Goal: Information Seeking & Learning: Compare options

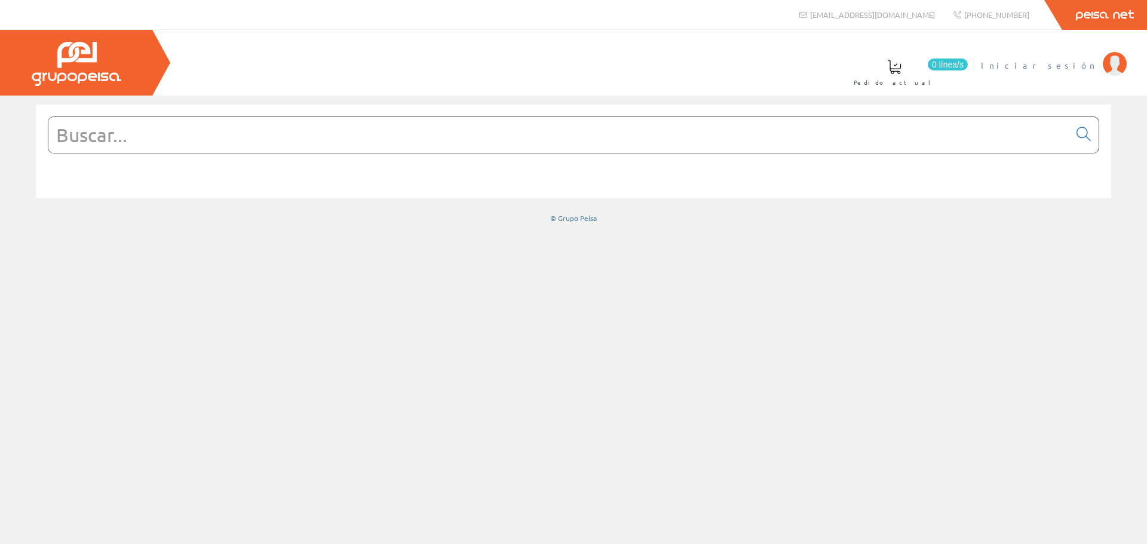
click at [1054, 65] on span "Iniciar sesión" at bounding box center [1039, 65] width 116 height 12
click at [334, 139] on input "text" at bounding box center [558, 135] width 1021 height 36
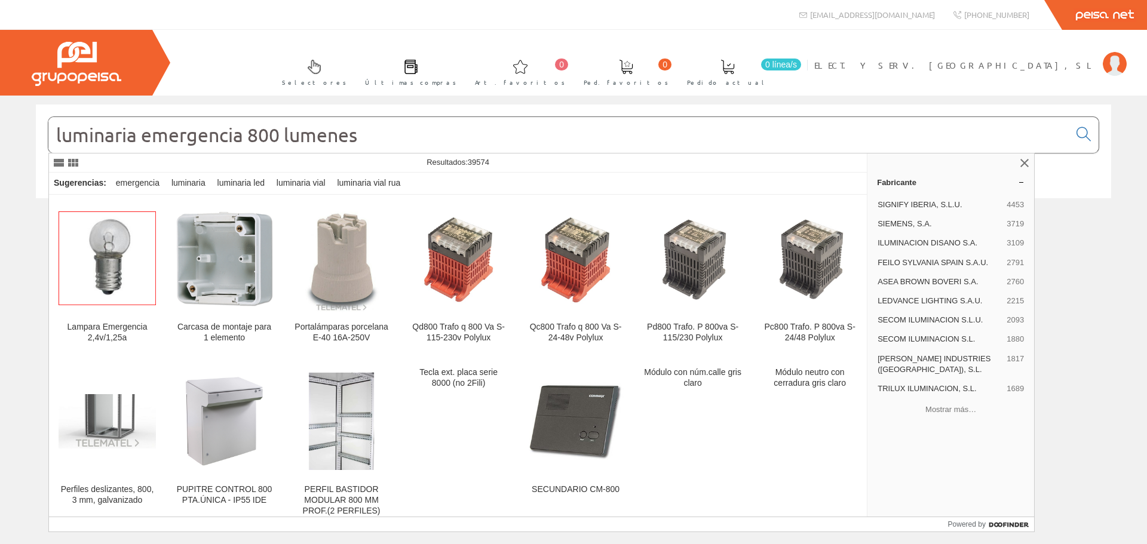
type input "luminaria emergencia 800 lumenes"
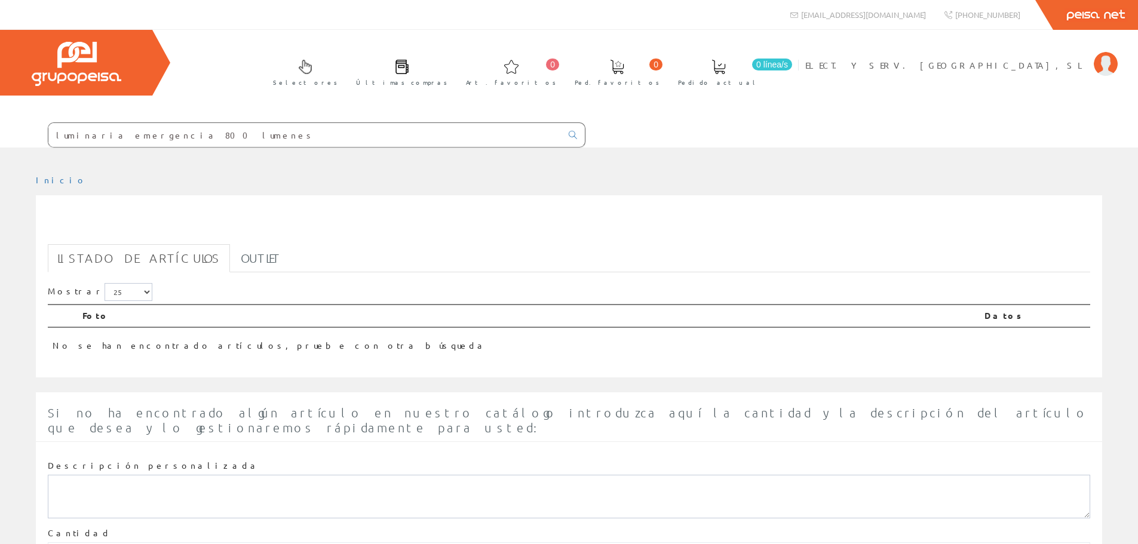
drag, startPoint x: 187, startPoint y: 140, endPoint x: 154, endPoint y: 144, distance: 33.0
click at [154, 144] on input "luminaria emergencia 800 lumenes" at bounding box center [304, 135] width 513 height 24
type input "luminaria emergencia 800"
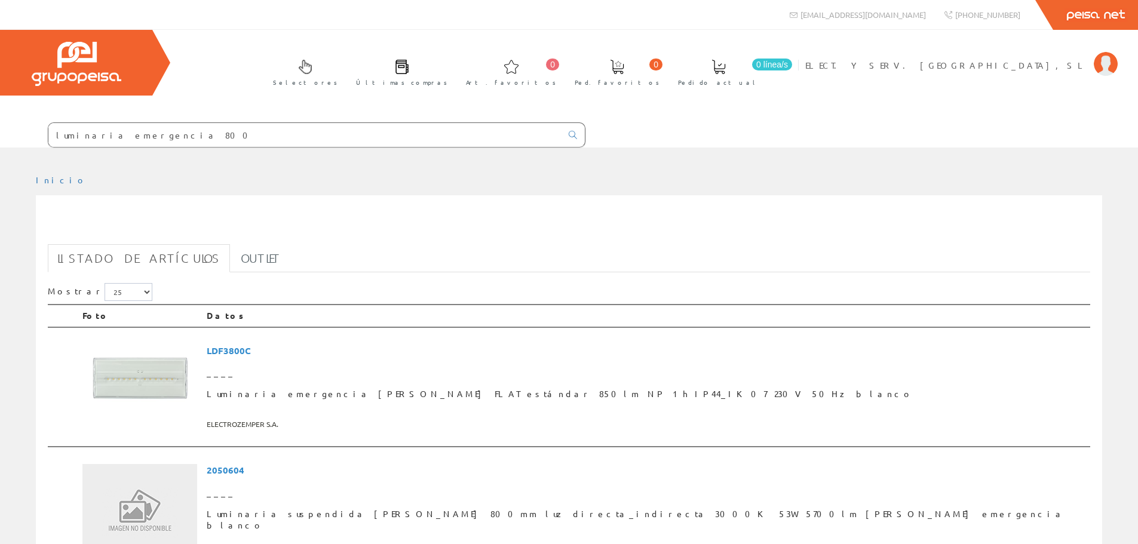
click at [170, 123] on div "luminaria emergencia 800" at bounding box center [317, 134] width 538 height 25
drag, startPoint x: 91, startPoint y: 147, endPoint x: 4, endPoint y: 159, distance: 88.1
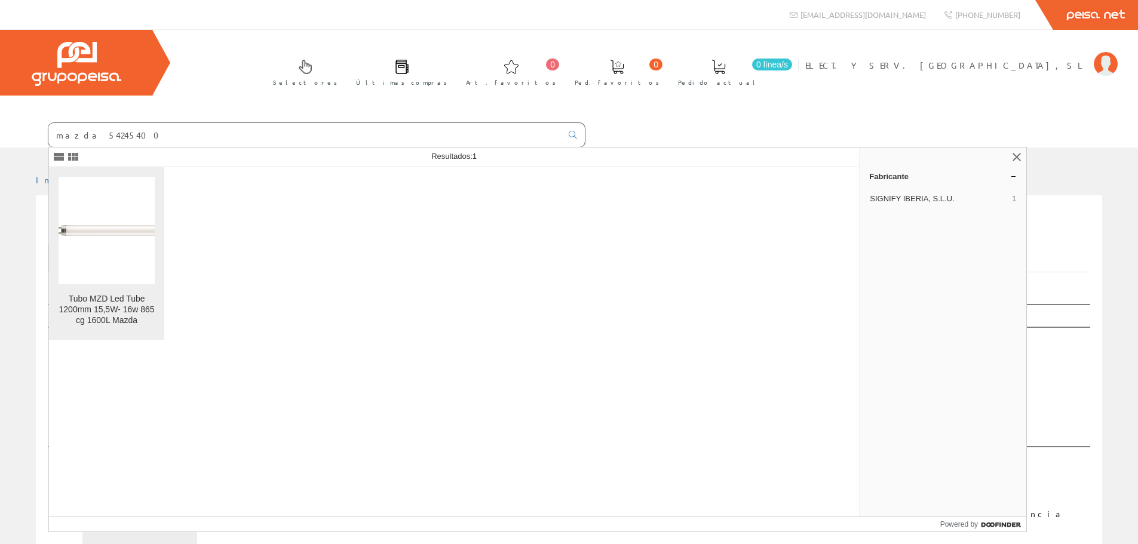
type input "mazda 54245400"
click at [137, 260] on figure at bounding box center [107, 231] width 96 height 108
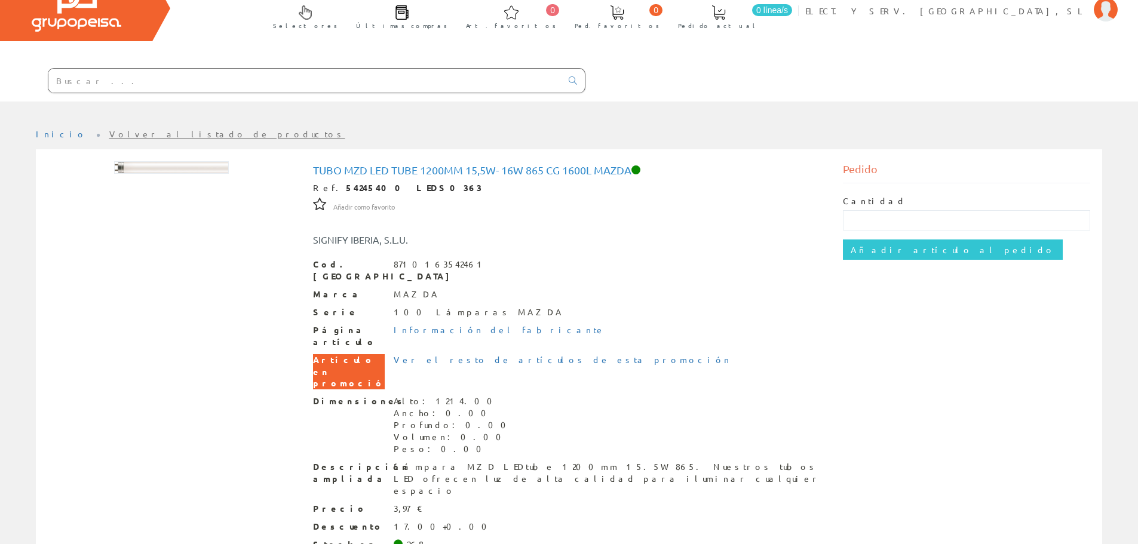
scroll to position [94, 0]
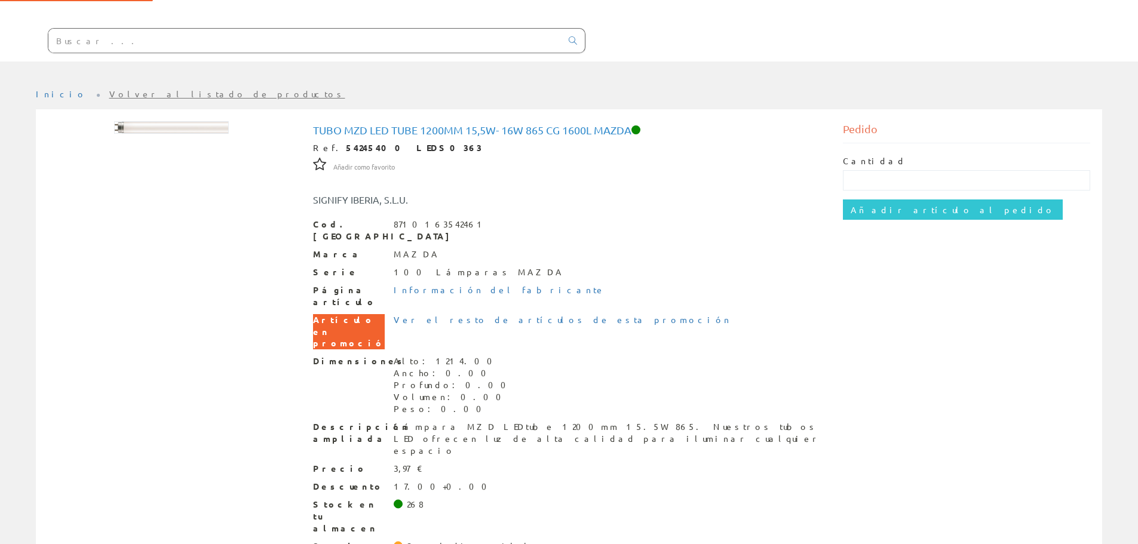
click at [405, 499] on div "Stock en tu almacen 268" at bounding box center [569, 517] width 513 height 36
click at [410, 499] on div "268" at bounding box center [415, 505] width 17 height 12
click at [416, 541] on div "Stock disponible" at bounding box center [473, 547] width 133 height 12
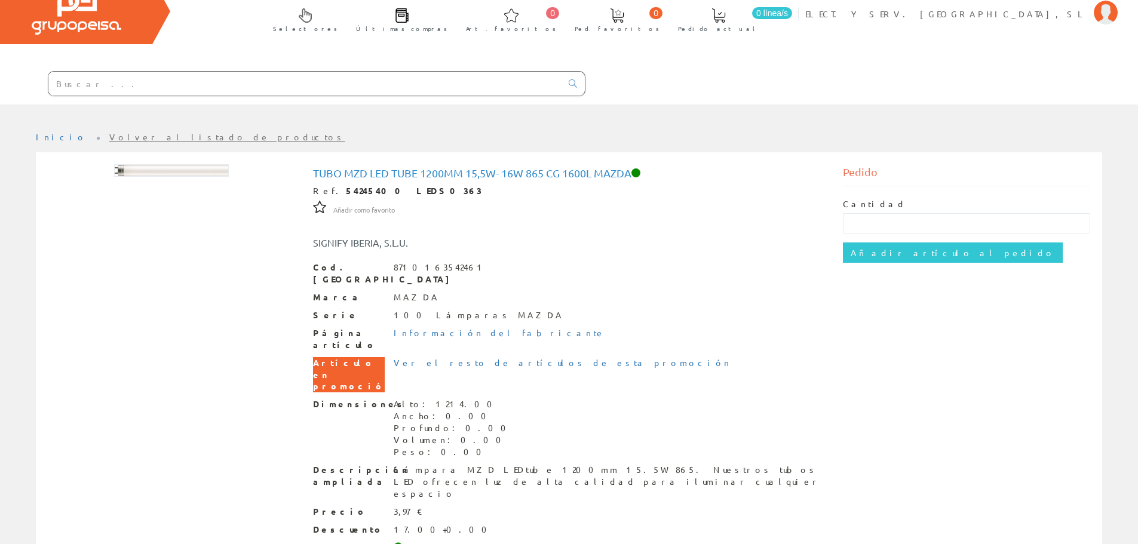
scroll to position [0, 0]
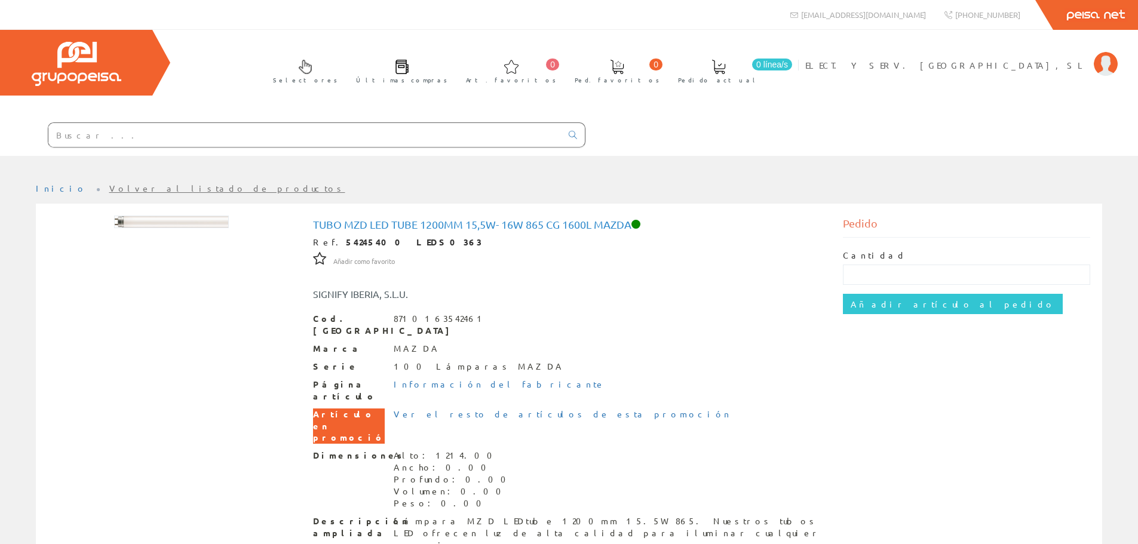
click at [353, 134] on input "text" at bounding box center [304, 135] width 513 height 24
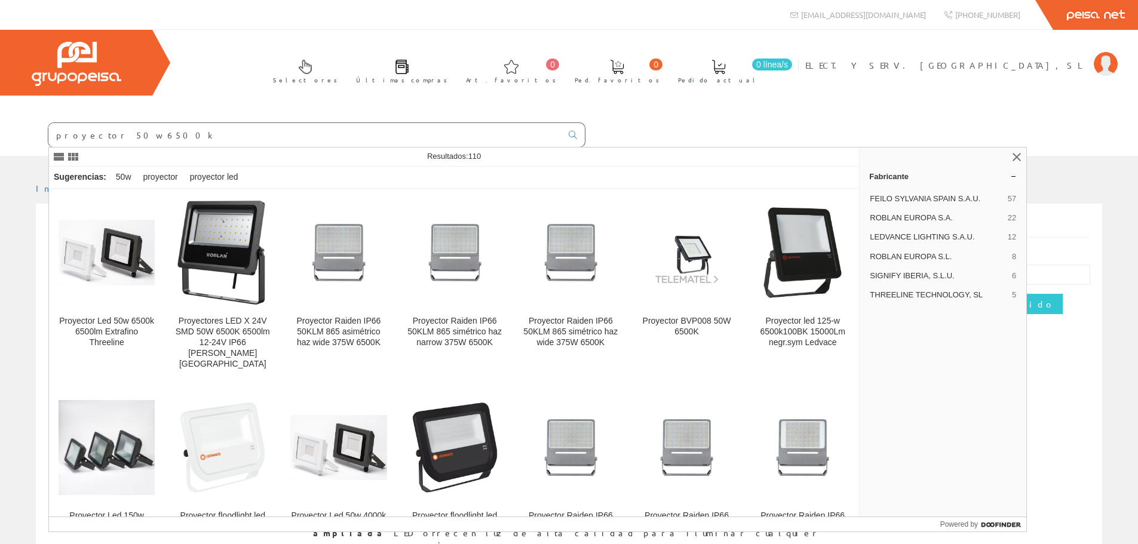
type input "proyector 50w 6500k"
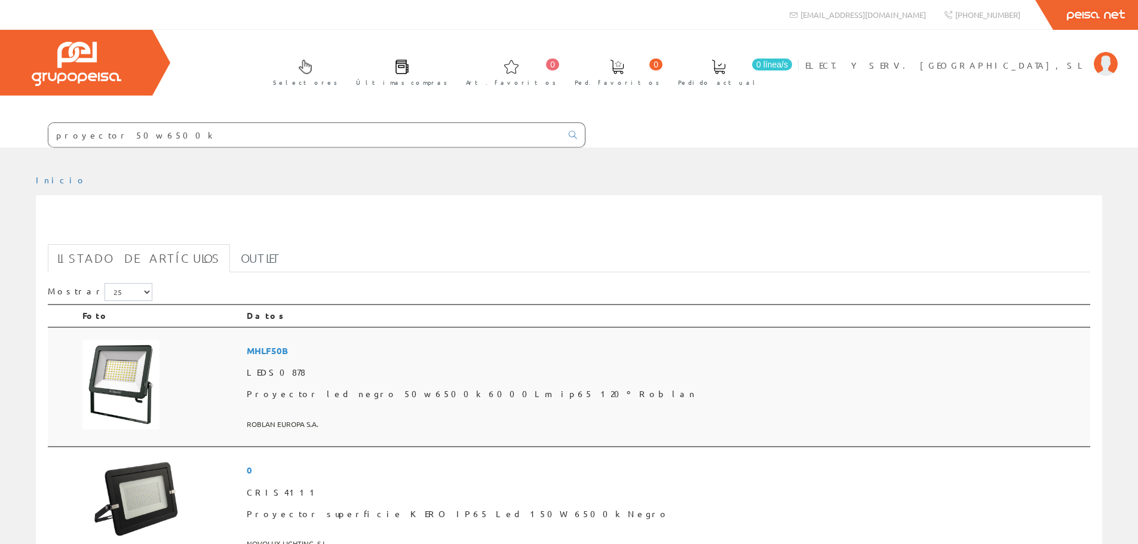
click at [242, 367] on td at bounding box center [160, 387] width 164 height 120
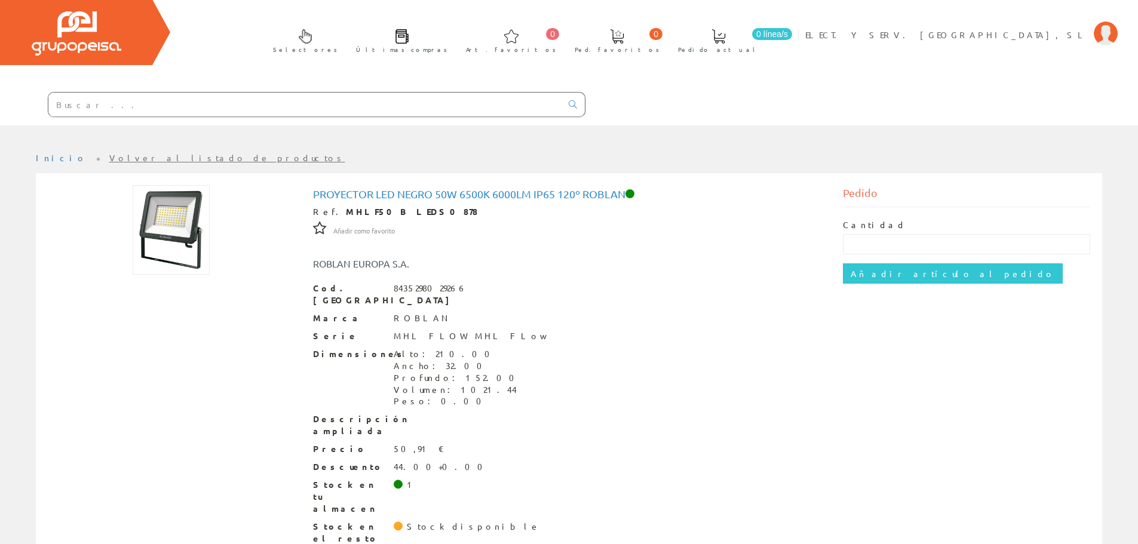
scroll to position [47, 0]
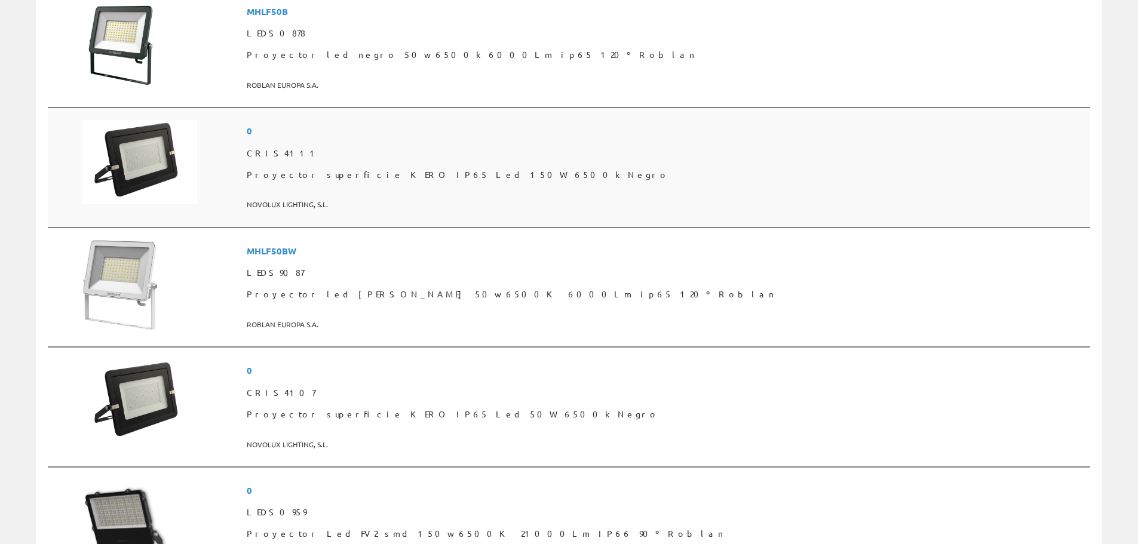
scroll to position [358, 0]
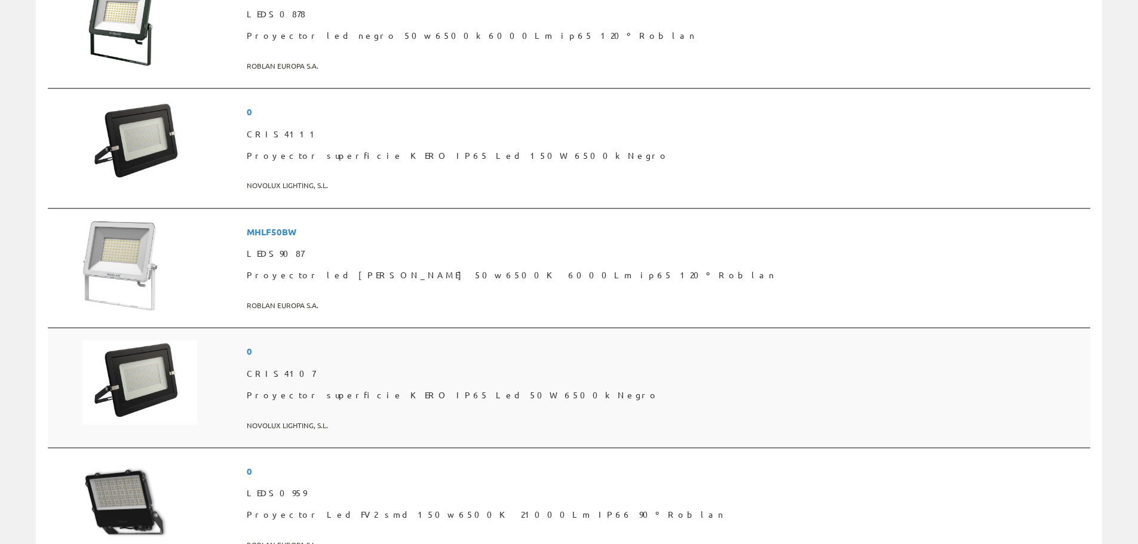
click at [242, 379] on td at bounding box center [160, 388] width 164 height 120
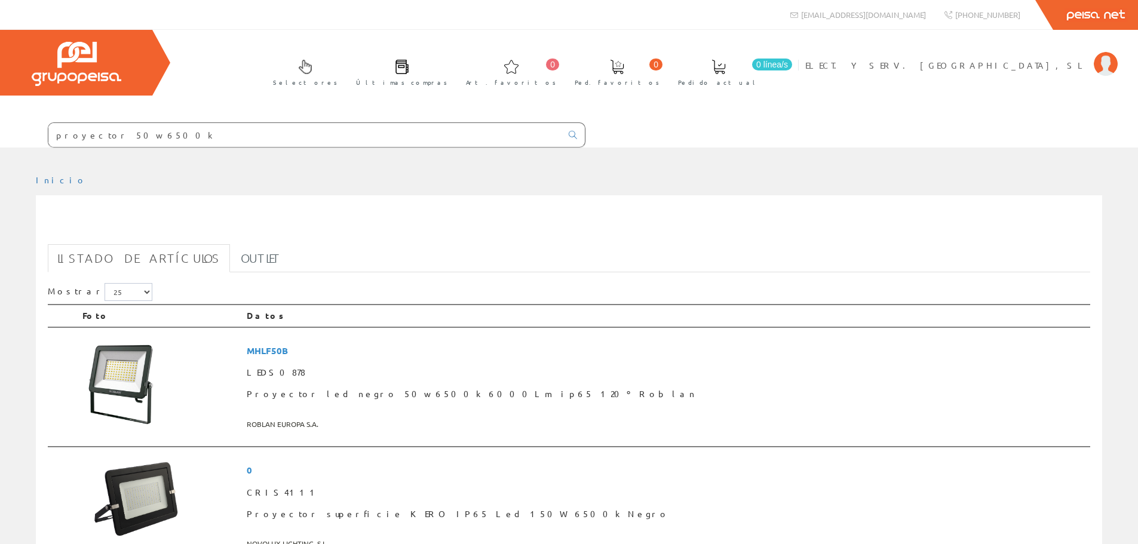
scroll to position [358, 0]
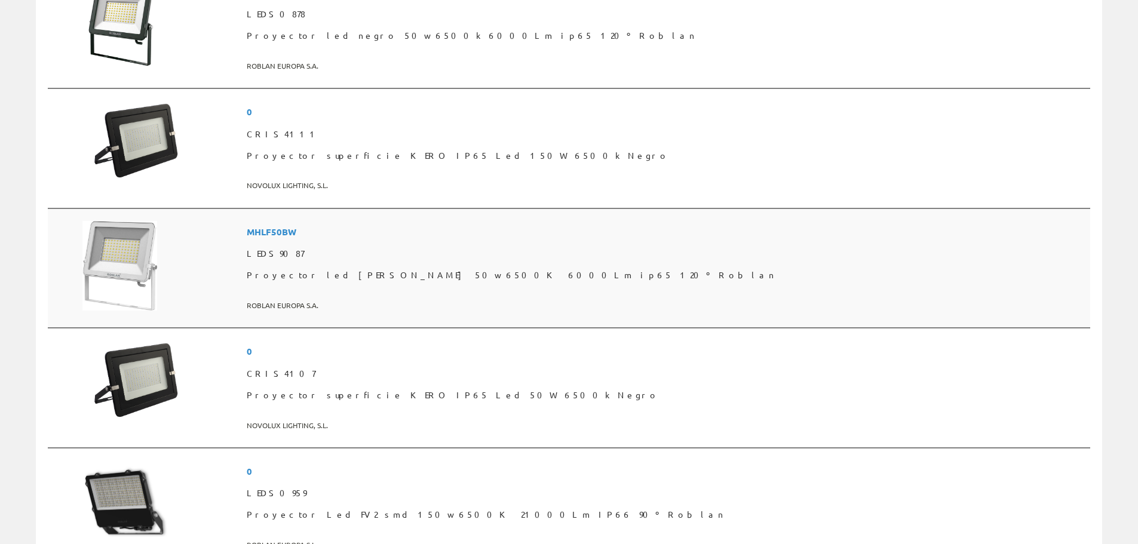
click at [242, 279] on td at bounding box center [160, 268] width 164 height 120
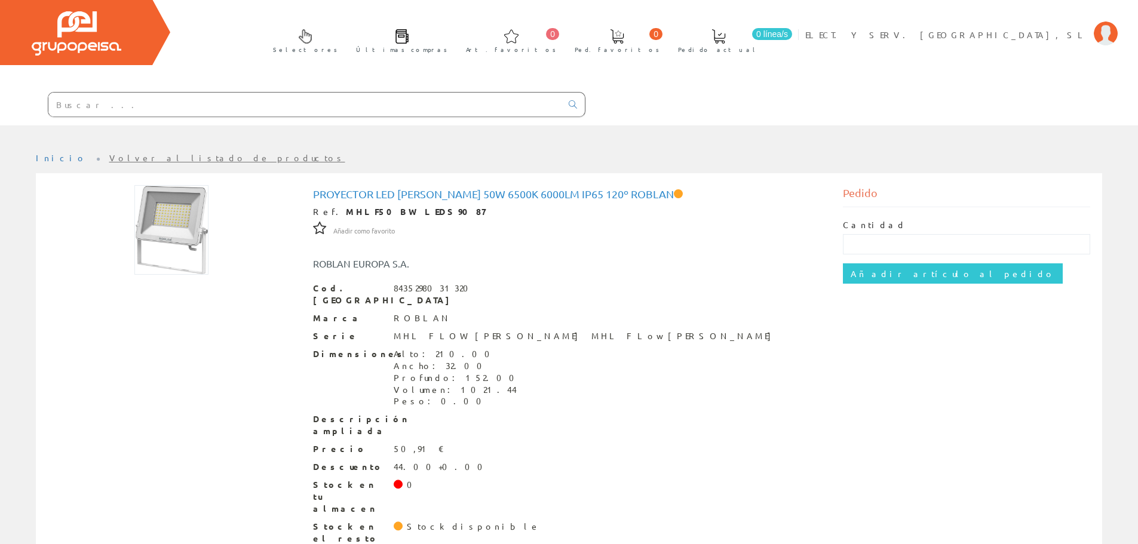
scroll to position [47, 0]
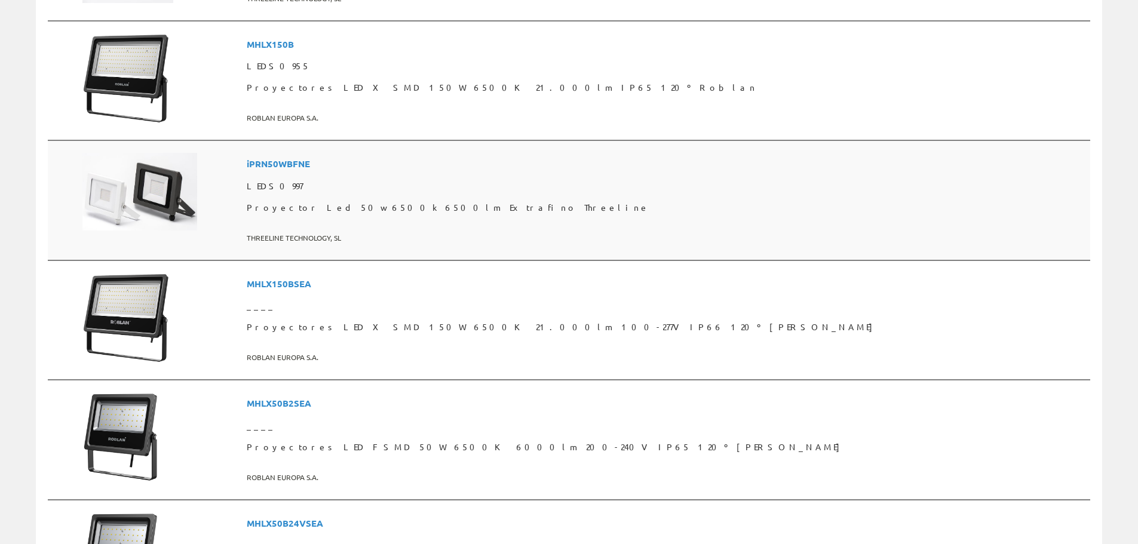
scroll to position [1075, 0]
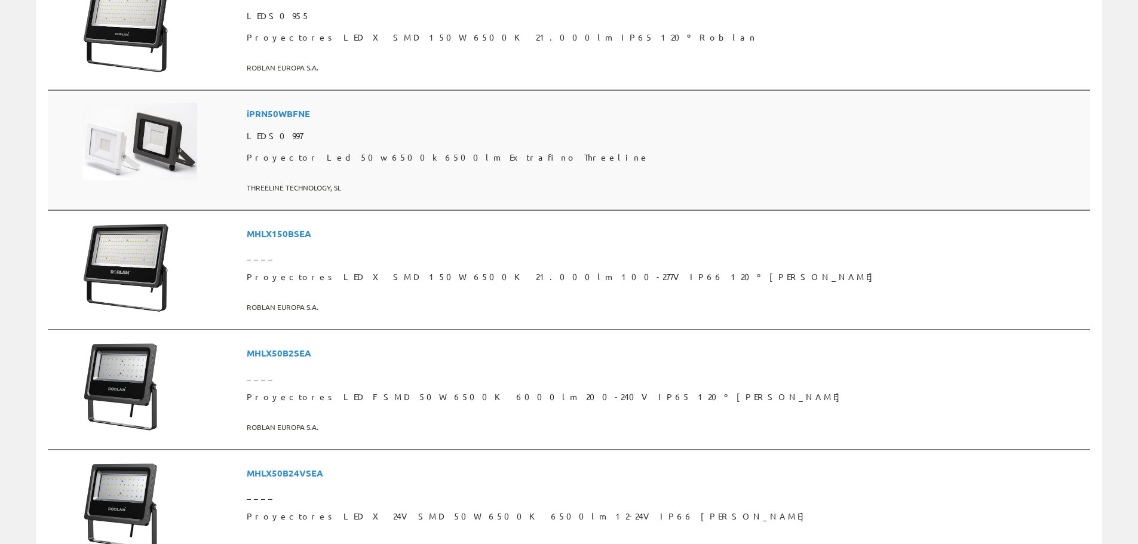
click at [242, 157] on td at bounding box center [160, 150] width 164 height 120
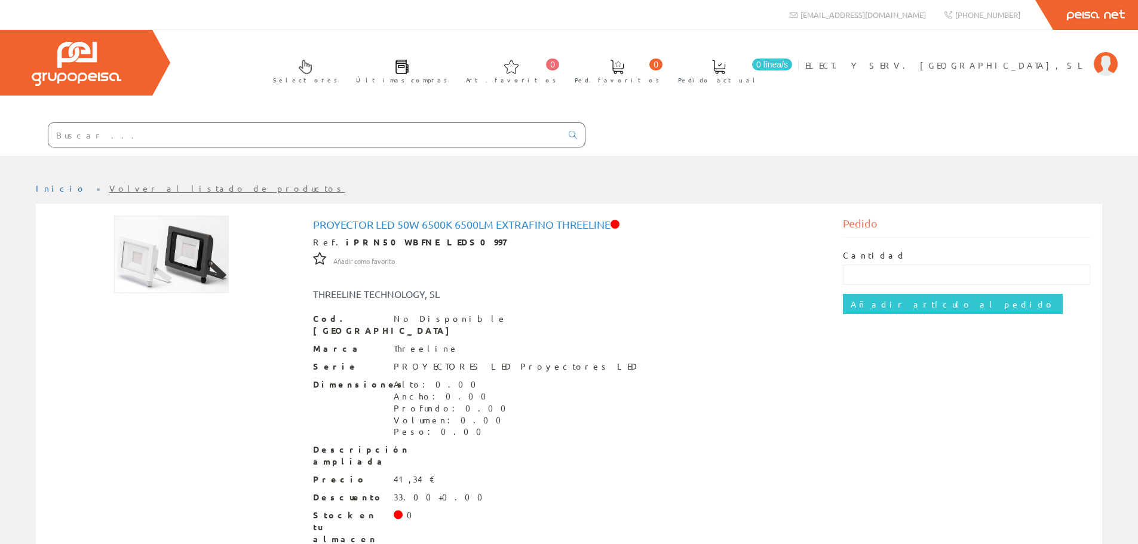
scroll to position [47, 0]
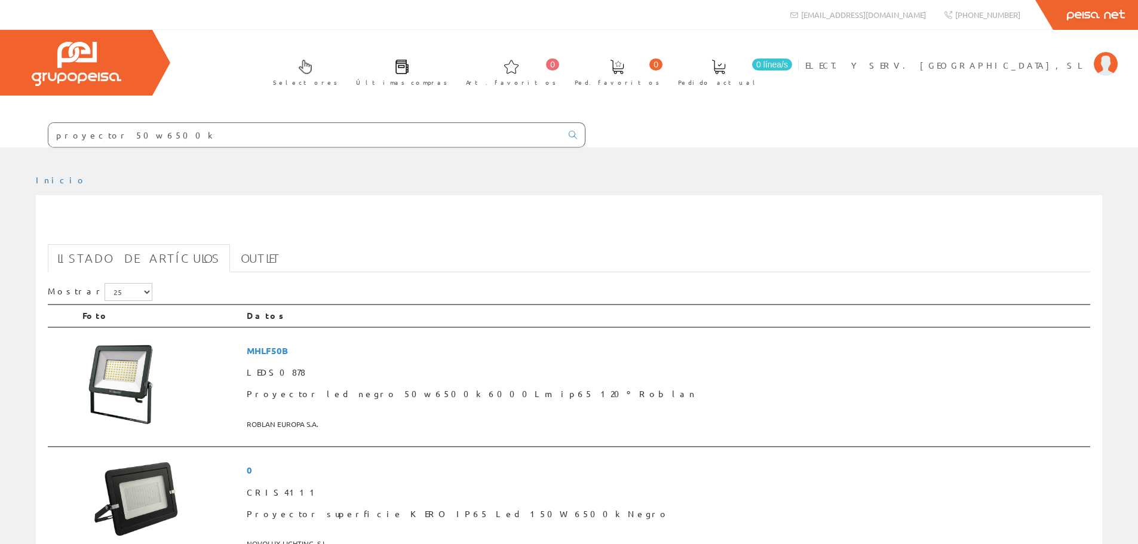
scroll to position [1075, 0]
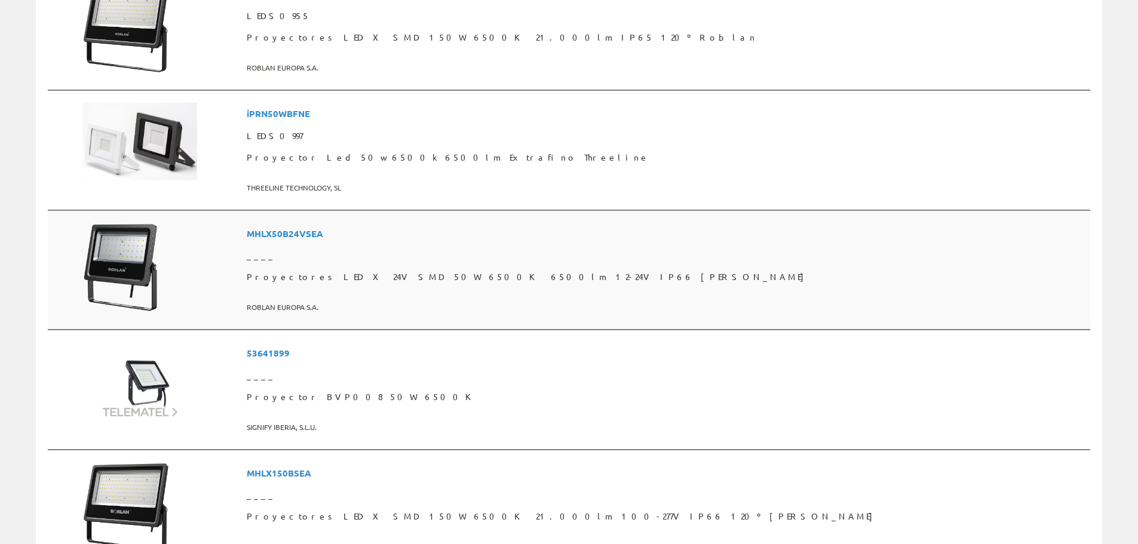
click at [242, 264] on td at bounding box center [160, 270] width 164 height 120
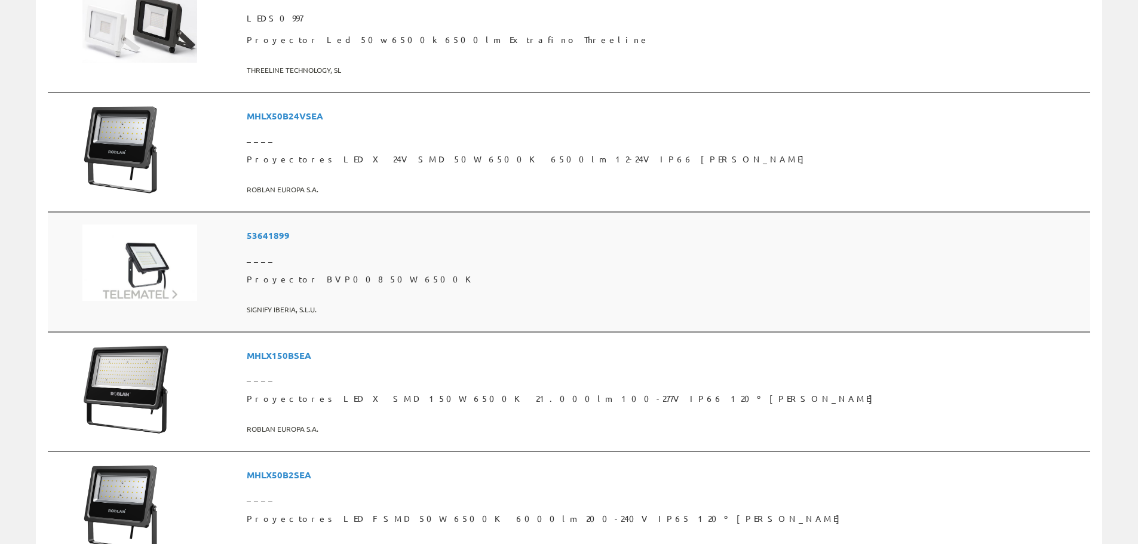
scroll to position [1195, 0]
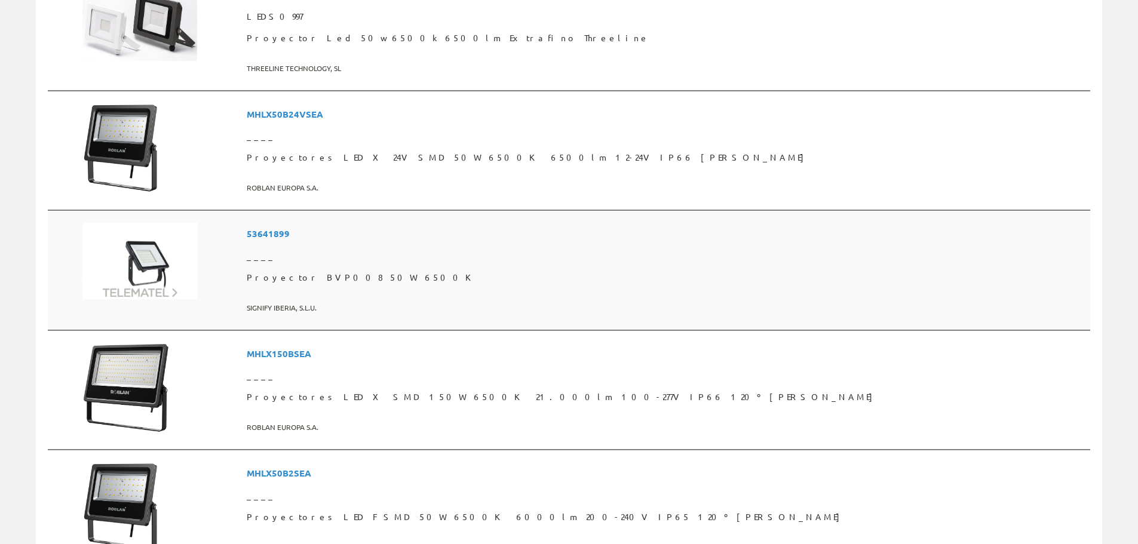
click at [242, 263] on td at bounding box center [160, 270] width 164 height 120
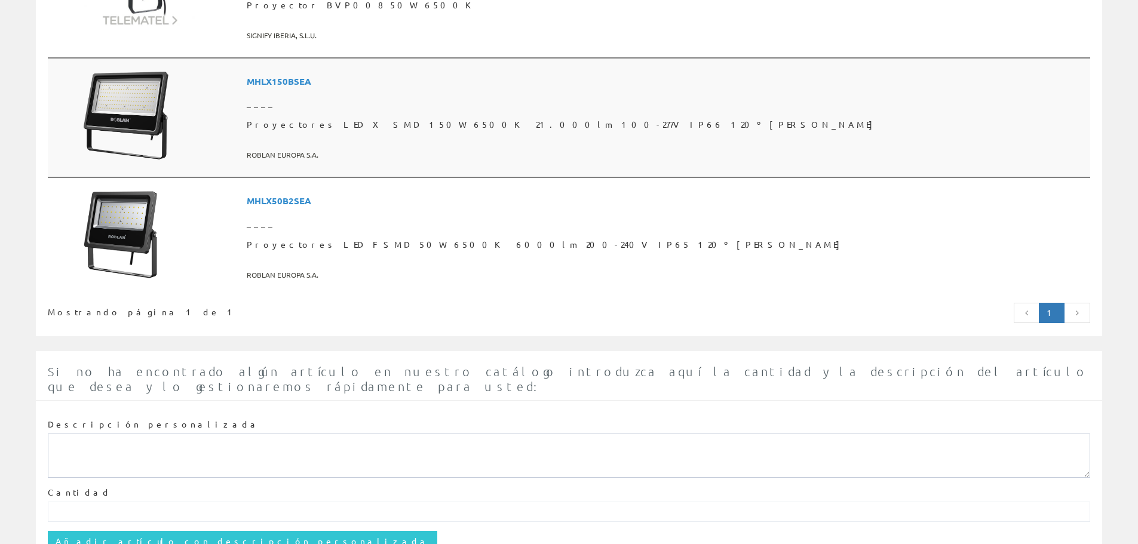
scroll to position [1396, 0]
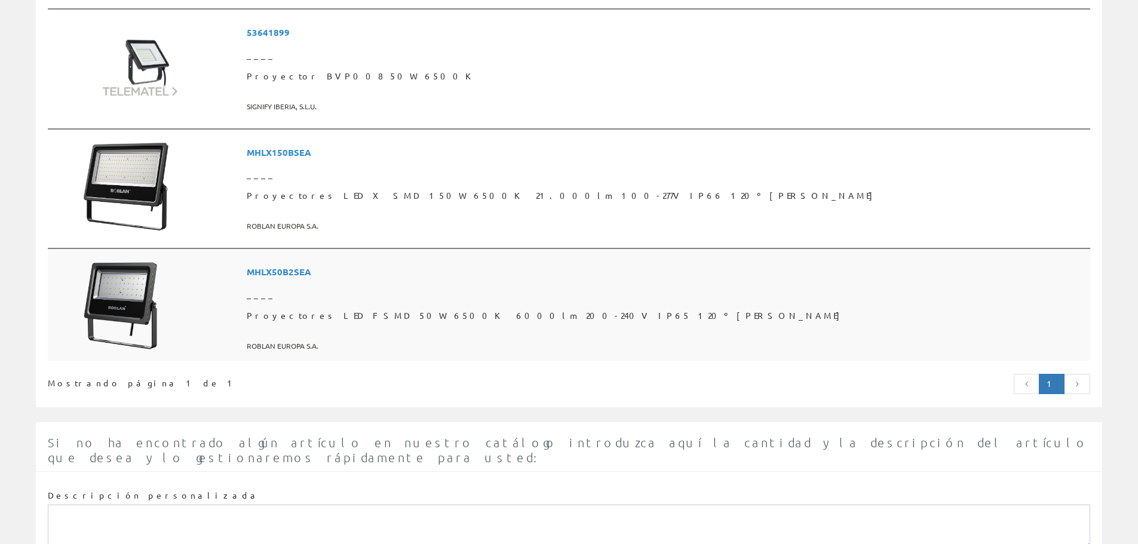
click at [242, 317] on td at bounding box center [160, 304] width 164 height 112
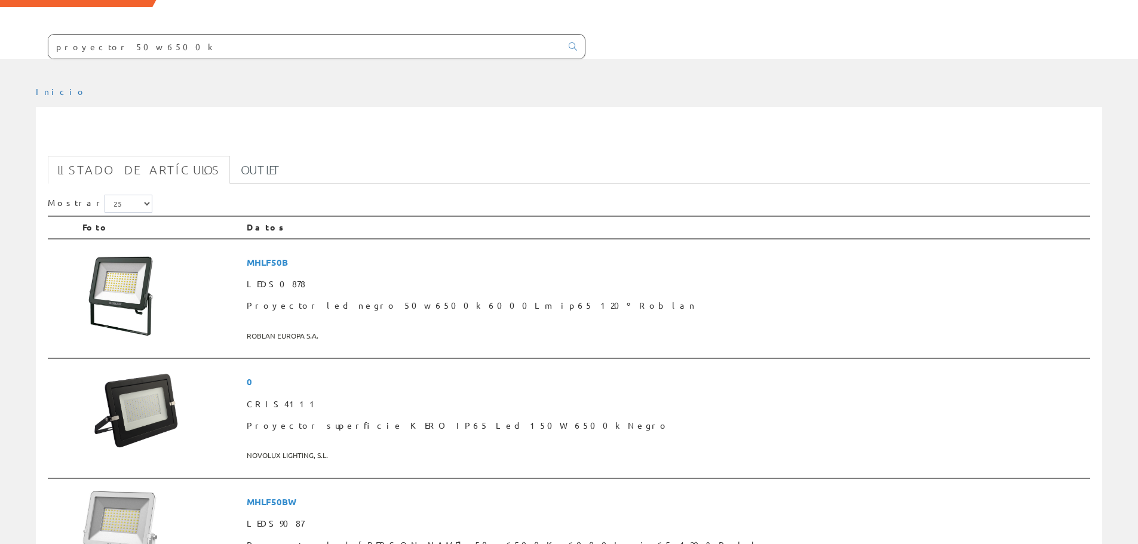
scroll to position [179, 0]
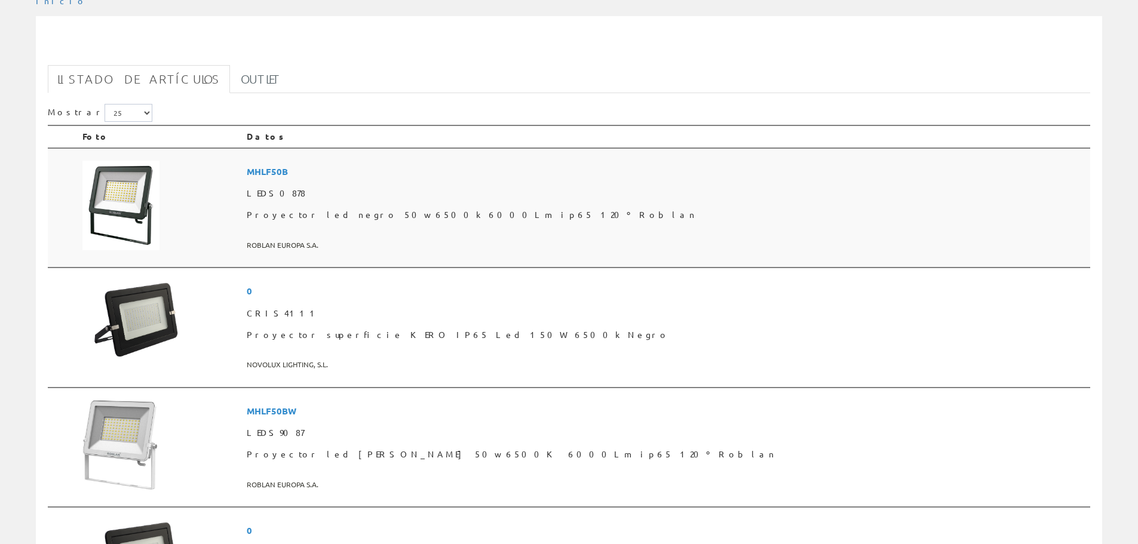
click at [231, 198] on td at bounding box center [160, 208] width 164 height 120
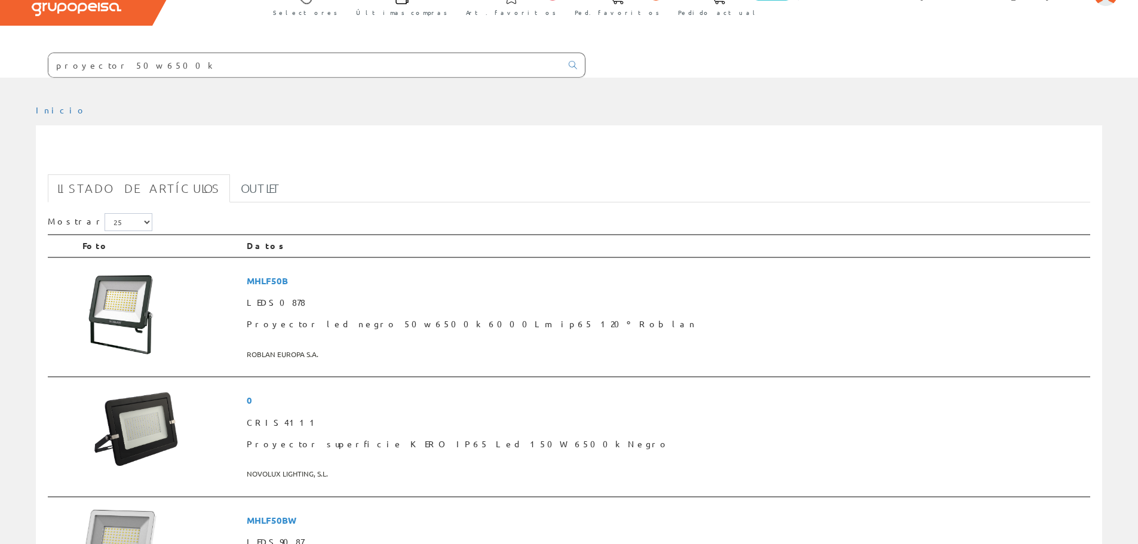
scroll to position [60, 0]
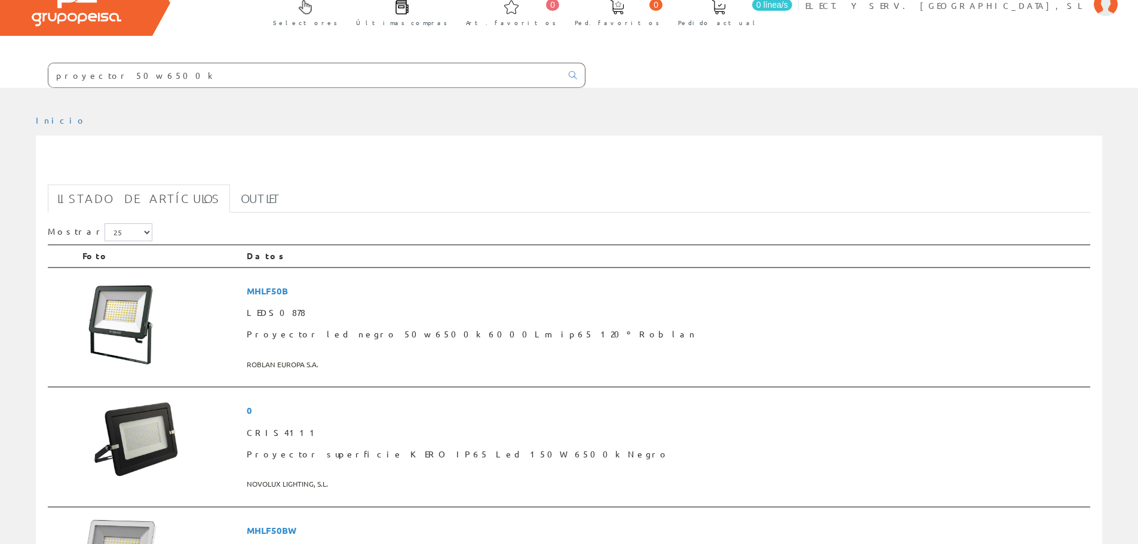
click at [288, 159] on h1 "proyector 50w 6500k" at bounding box center [569, 167] width 1042 height 24
click at [329, 170] on h1 "proyector 50w 6500k" at bounding box center [569, 167] width 1042 height 24
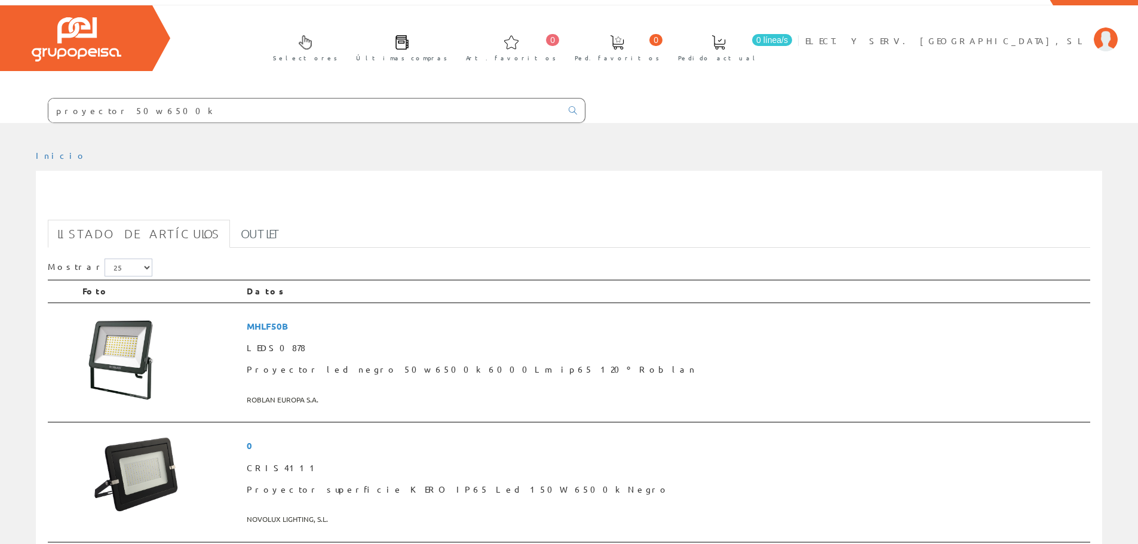
scroll to position [0, 0]
